Goal: Task Accomplishment & Management: Manage account settings

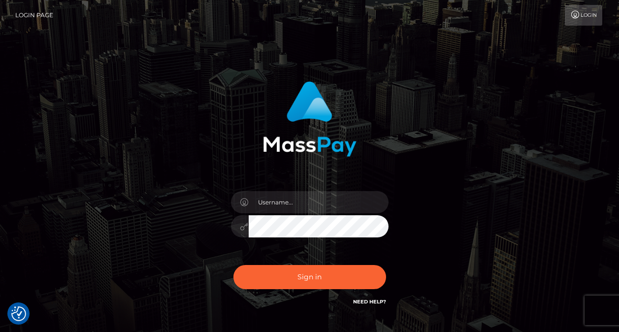
checkbox input "true"
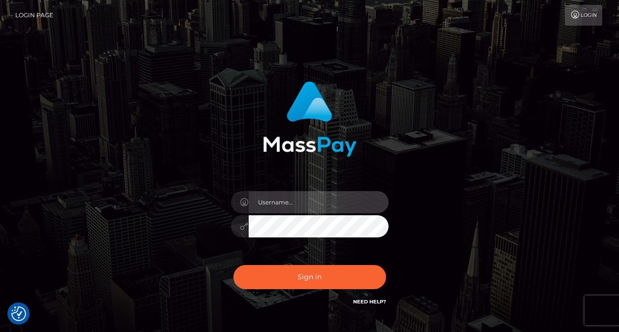
click at [302, 199] on input "text" at bounding box center [319, 202] width 140 height 22
type input "luckycharm898223@gmail.com"
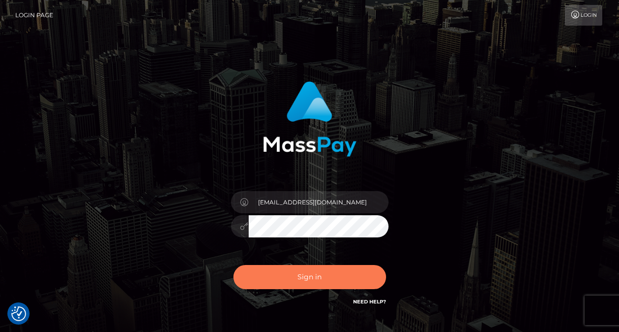
click at [298, 282] on button "Sign in" at bounding box center [309, 277] width 153 height 24
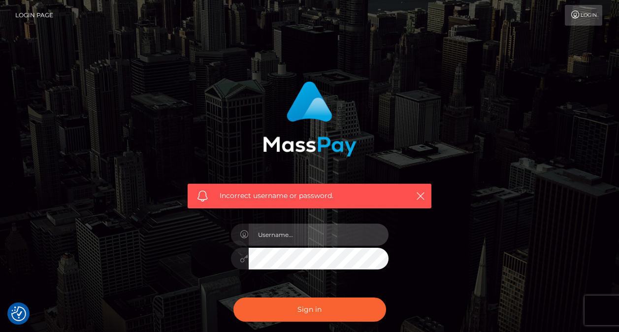
click at [316, 236] on input "text" at bounding box center [319, 235] width 140 height 22
drag, startPoint x: 360, startPoint y: 235, endPoint x: 272, endPoint y: 242, distance: 88.4
click at [272, 242] on input "luckycharm898223@gmail.com" at bounding box center [319, 235] width 140 height 22
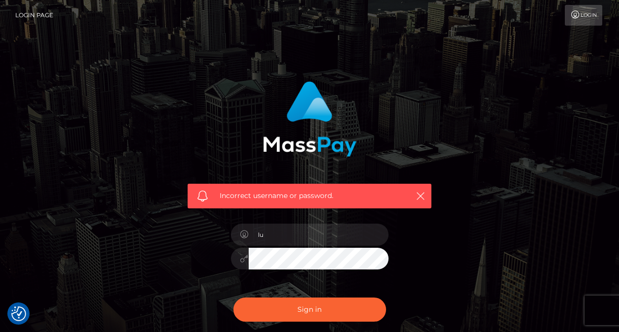
type input "l"
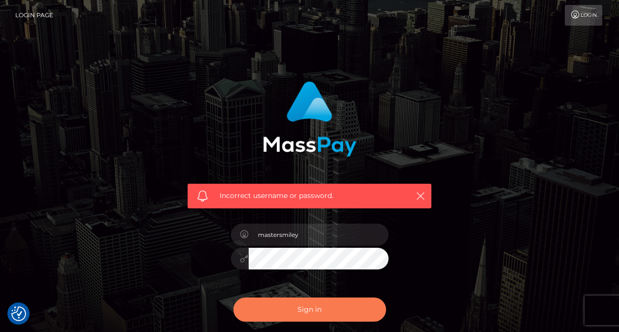
type input "mastersmiley"
click at [325, 317] on button "Sign in" at bounding box center [309, 309] width 153 height 24
